Goal: Information Seeking & Learning: Learn about a topic

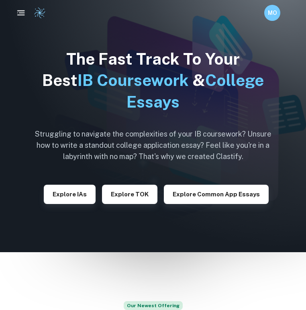
click at [22, 14] on icon "button" at bounding box center [21, 13] width 10 height 10
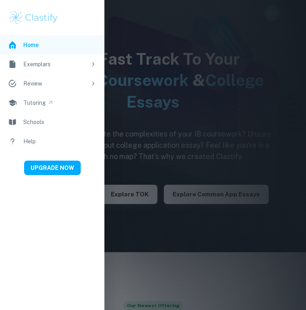
click at [147, 169] on div at bounding box center [153, 155] width 306 height 310
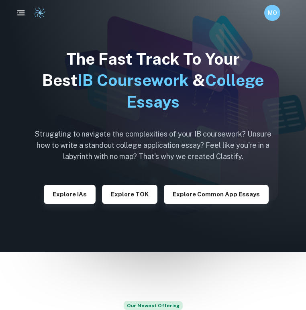
click at [23, 15] on rect "button" at bounding box center [21, 14] width 8 height 1
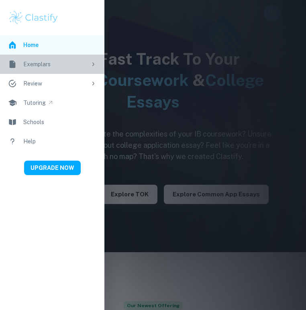
click at [78, 70] on link "Exemplars" at bounding box center [52, 64] width 104 height 19
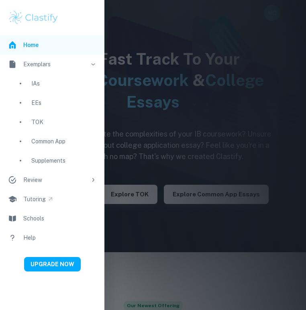
click at [58, 106] on div "EEs" at bounding box center [63, 102] width 65 height 9
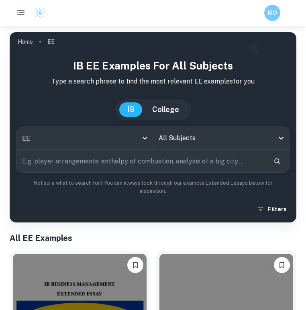
click at [206, 142] on input "All Subjects" at bounding box center [215, 137] width 117 height 15
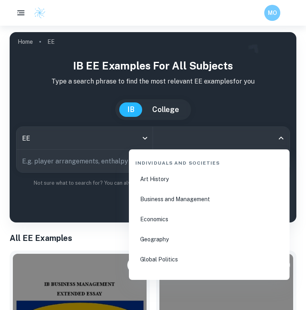
scroll to position [936, 0]
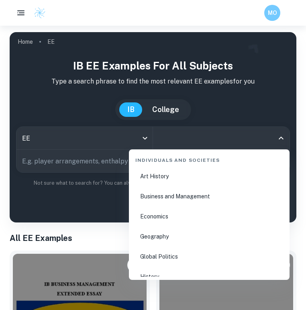
click at [198, 202] on li "Business and Management" at bounding box center [209, 196] width 154 height 18
type input "Business and Management"
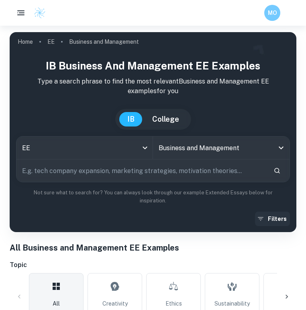
click at [275, 218] on button "Filters" at bounding box center [272, 219] width 35 height 14
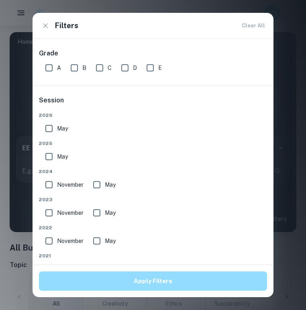
click at [141, 289] on button "Apply Filters" at bounding box center [153, 280] width 228 height 19
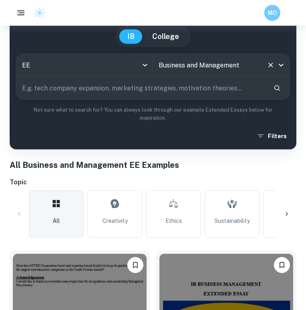
scroll to position [77, 0]
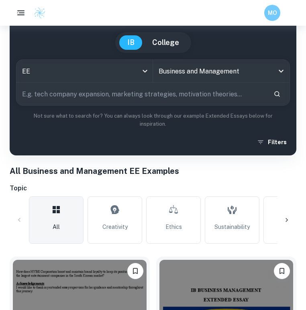
click at [215, 92] on input "text" at bounding box center [141, 94] width 251 height 22
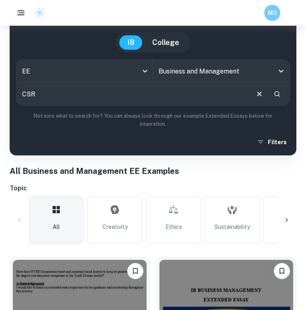
type input "CSR"
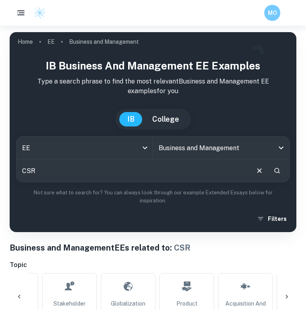
scroll to position [0, 1037]
